Goal: Navigation & Orientation: Find specific page/section

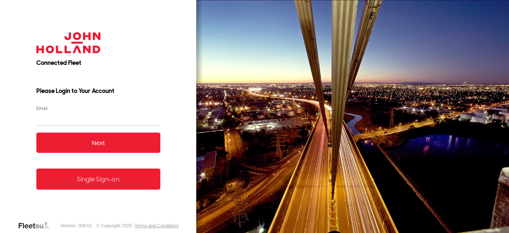
click at [93, 186] on link "Single Sign-on" at bounding box center [98, 179] width 124 height 21
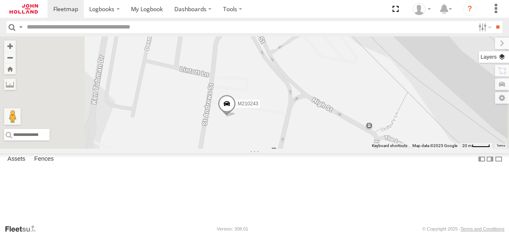
click at [503, 58] on label at bounding box center [494, 57] width 30 height 12
click at [0, 0] on span "Overlays" at bounding box center [0, 0] width 0 height 0
click at [0, 0] on span "Mainroads ([GEOGRAPHIC_DATA])" at bounding box center [0, 0] width 0 height 0
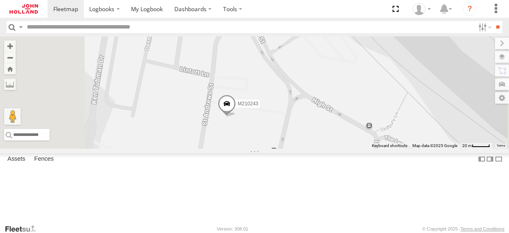
click at [0, 0] on span "Basemaps" at bounding box center [0, 0] width 0 height 0
click at [0, 0] on span "Satellite" at bounding box center [0, 0] width 0 height 0
